Goal: Information Seeking & Learning: Learn about a topic

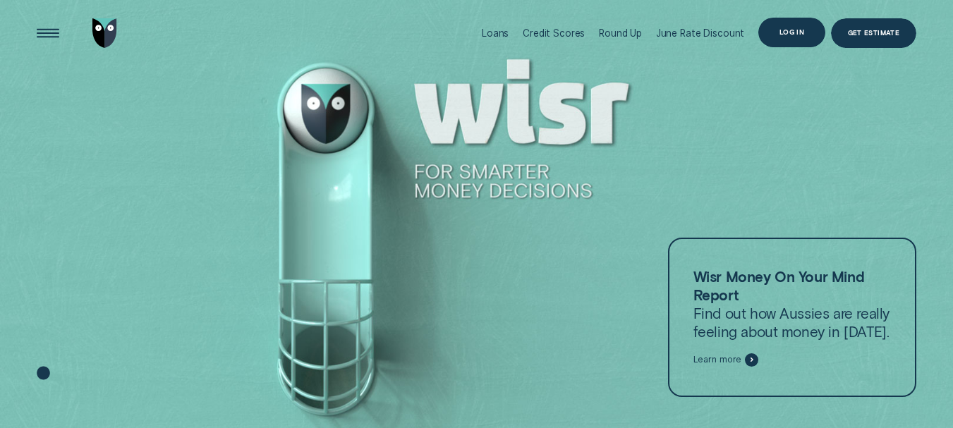
click at [805, 36] on div "Log in" at bounding box center [791, 33] width 67 height 30
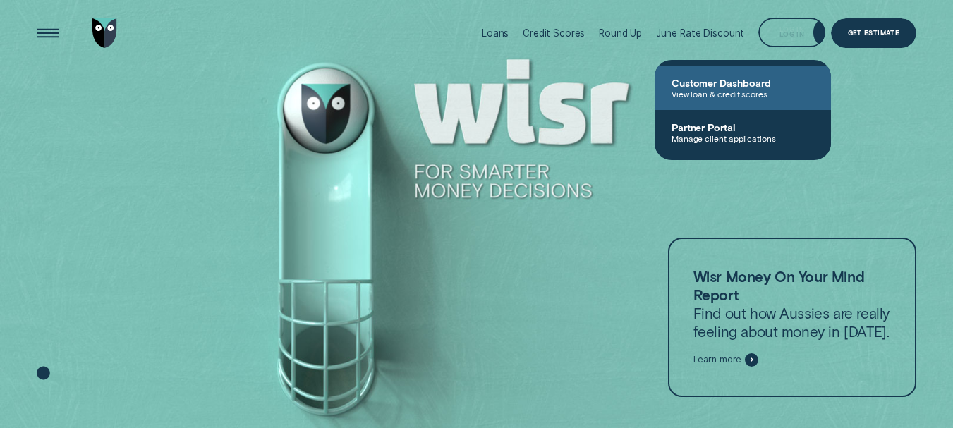
click at [744, 97] on span "View loan & credit scores" at bounding box center [742, 94] width 142 height 10
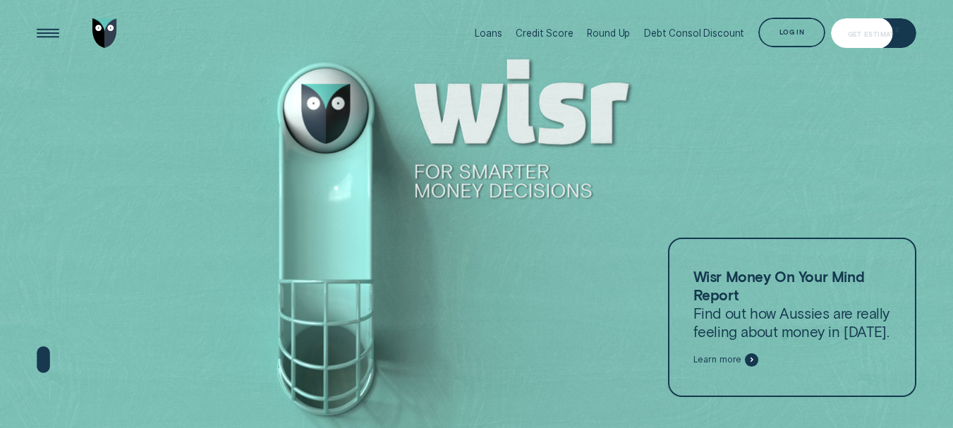
click at [798, 32] on div "Log in" at bounding box center [791, 34] width 25 height 6
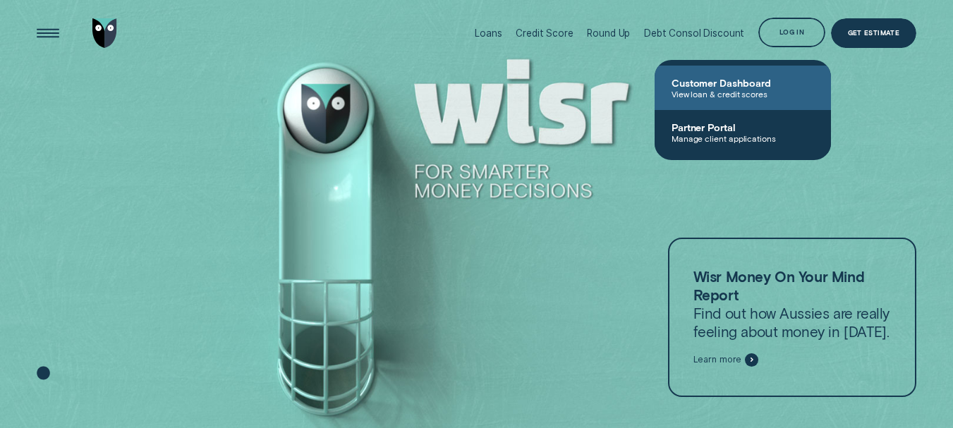
click at [736, 91] on span "View loan & credit scores" at bounding box center [742, 94] width 142 height 10
